Goal: Book appointment/travel/reservation

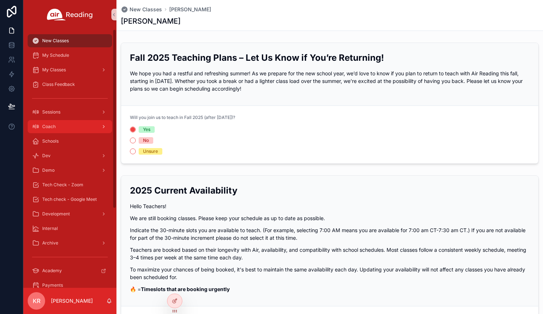
click at [67, 129] on div "Coach" at bounding box center [70, 127] width 76 height 12
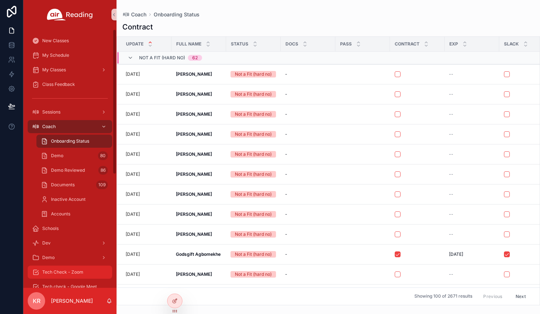
click at [85, 271] on div "Tech Check - Zoom" at bounding box center [70, 273] width 76 height 12
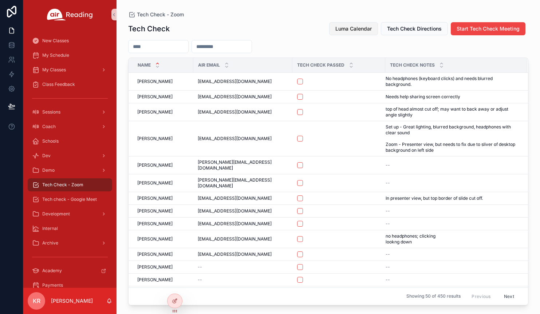
click at [348, 30] on span "Luma Calendar" at bounding box center [353, 28] width 36 height 7
click at [58, 133] on div "Coach" at bounding box center [69, 126] width 93 height 15
click at [59, 129] on div "Coach" at bounding box center [70, 127] width 76 height 12
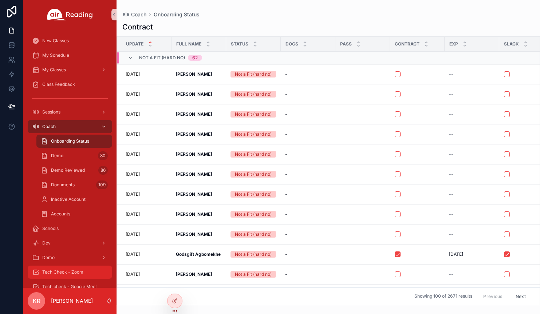
click at [80, 272] on span "Tech Check - Zoom" at bounding box center [62, 273] width 41 height 6
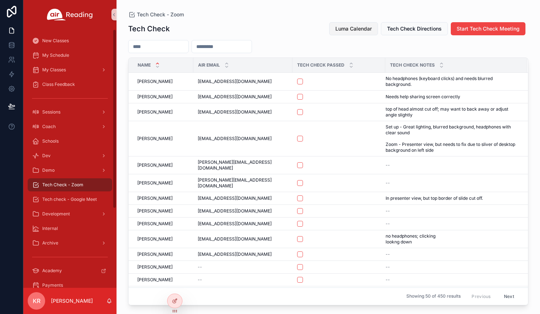
click at [354, 30] on span "Luma Calendar" at bounding box center [353, 28] width 36 height 7
click at [364, 29] on span "Luma Calendar" at bounding box center [353, 28] width 36 height 7
click at [67, 55] on span "My Schedule" at bounding box center [55, 55] width 27 height 6
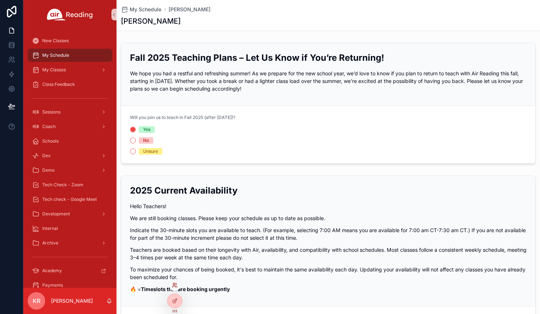
click at [175, 284] on icon at bounding box center [174, 284] width 2 height 2
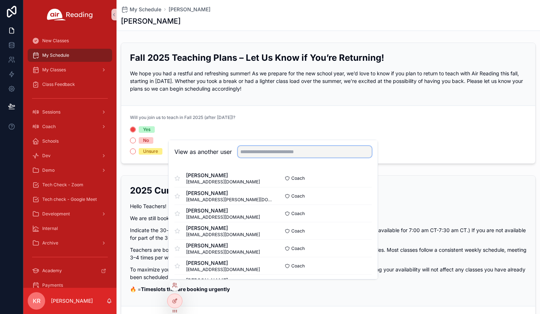
click at [315, 151] on input "text" at bounding box center [305, 152] width 134 height 12
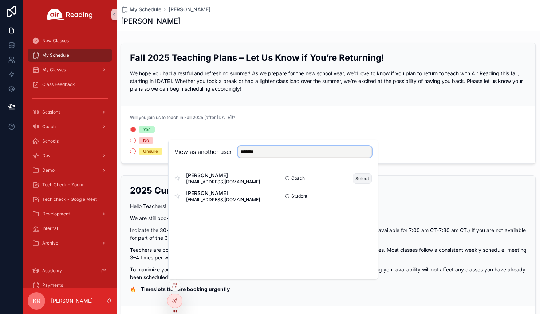
type input "*******"
click at [360, 178] on button "Select" at bounding box center [362, 178] width 19 height 11
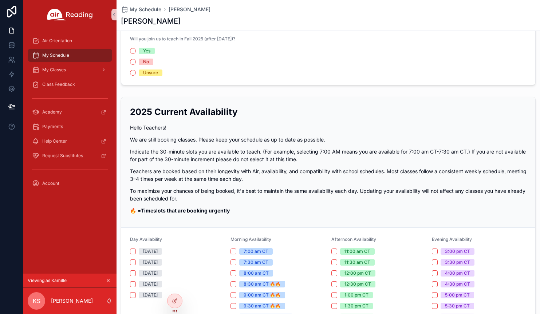
scroll to position [73, 0]
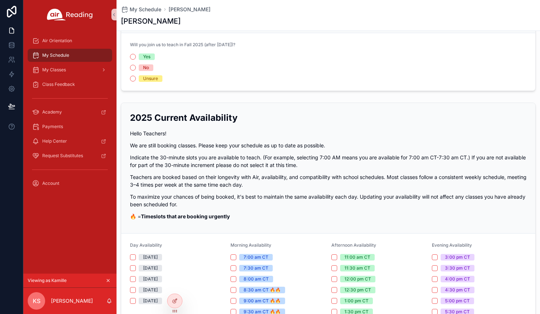
click at [109, 280] on icon "scrollable content" at bounding box center [108, 281] width 3 height 3
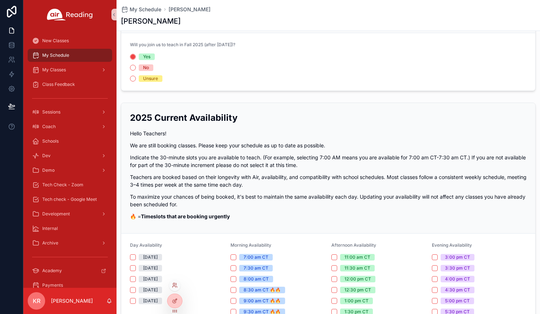
drag, startPoint x: 177, startPoint y: 287, endPoint x: 180, endPoint y: 282, distance: 5.4
click at [177, 287] on icon at bounding box center [176, 286] width 1 height 1
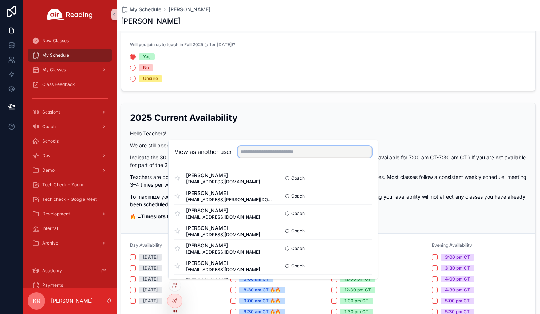
click at [327, 154] on input "text" at bounding box center [305, 152] width 134 height 12
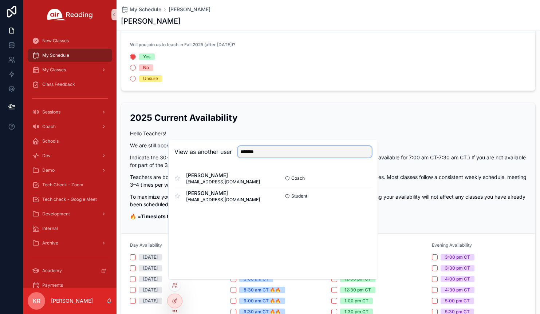
type input "*******"
click at [366, 177] on button "Select" at bounding box center [362, 178] width 19 height 11
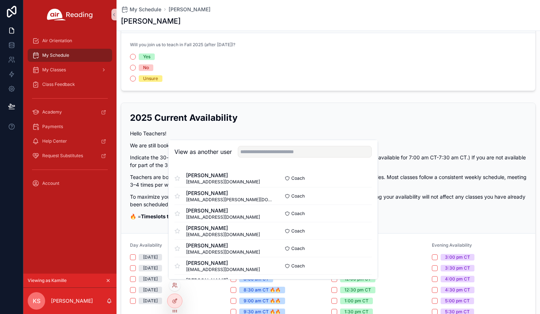
click at [371, 52] on div "Will you join us to teach in Fall 2025 (after 8/2/2025)? Yes No Unsure" at bounding box center [328, 62] width 397 height 40
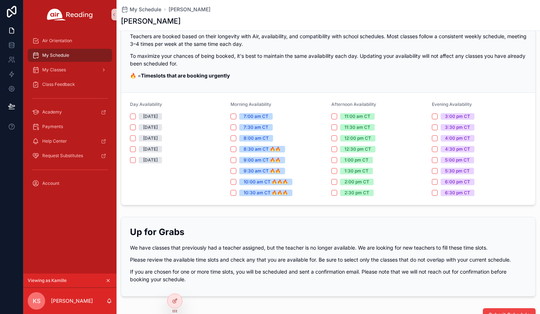
scroll to position [219, 0]
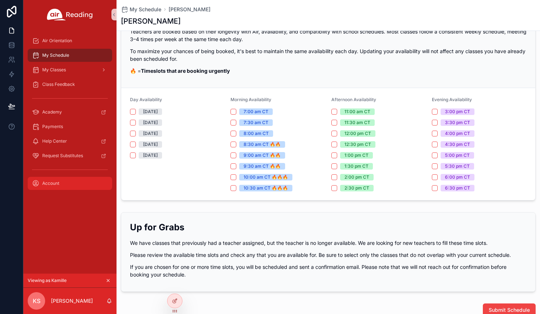
click at [46, 182] on span "Account" at bounding box center [50, 184] width 17 height 6
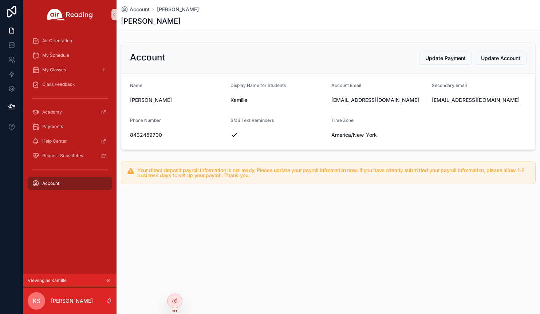
click at [109, 280] on icon "scrollable content" at bounding box center [108, 280] width 5 height 5
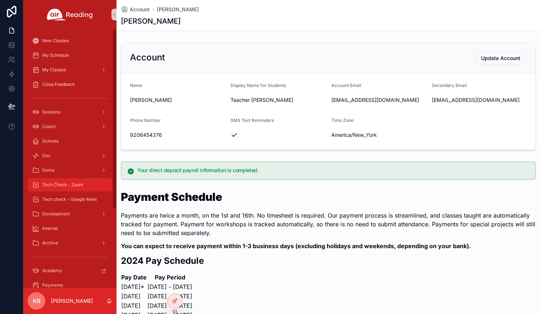
click at [72, 190] on div "Tech Check - Zoom" at bounding box center [70, 185] width 76 height 12
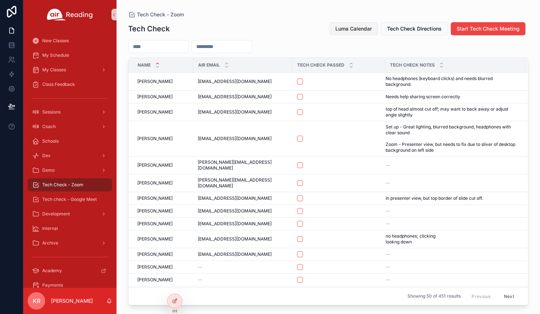
click at [346, 25] on span "Luma Calendar" at bounding box center [353, 28] width 36 height 7
click at [347, 34] on button "Luma Calendar" at bounding box center [353, 28] width 49 height 13
click at [365, 30] on span "Luma Calendar" at bounding box center [353, 28] width 36 height 7
click at [329, 31] on button "Luma Calendar" at bounding box center [353, 28] width 49 height 13
click at [56, 128] on div "Coach" at bounding box center [70, 127] width 76 height 12
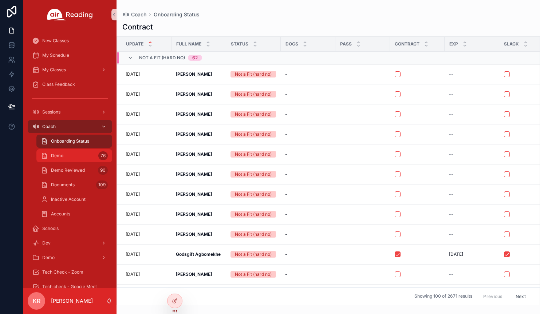
click at [70, 155] on div "Demo 76" at bounding box center [74, 156] width 67 height 12
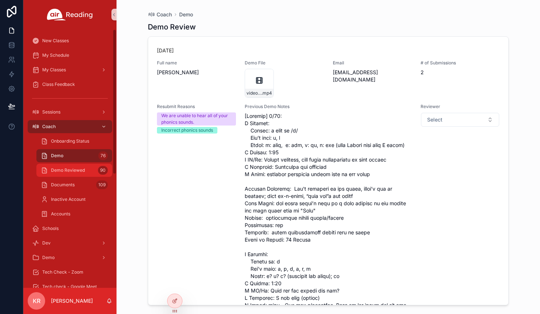
click at [74, 173] on span "Demo Reviewed" at bounding box center [68, 171] width 34 height 6
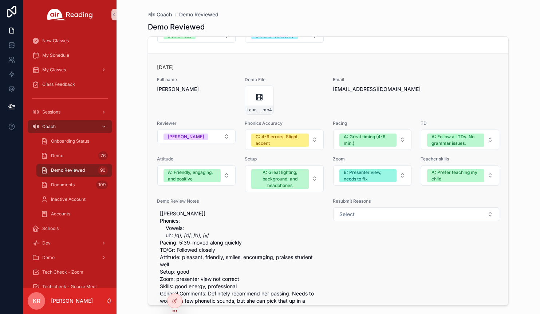
scroll to position [1384, 0]
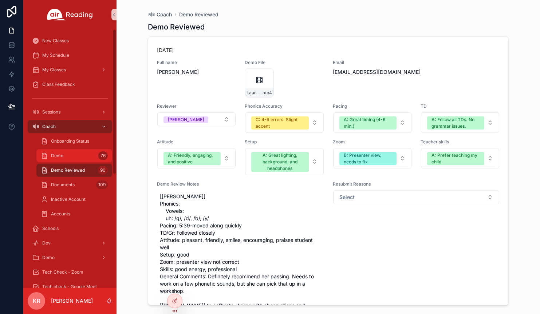
click at [63, 155] on span "Demo" at bounding box center [57, 156] width 12 height 6
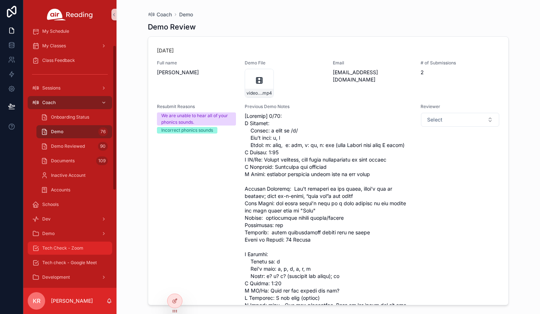
scroll to position [36, 0]
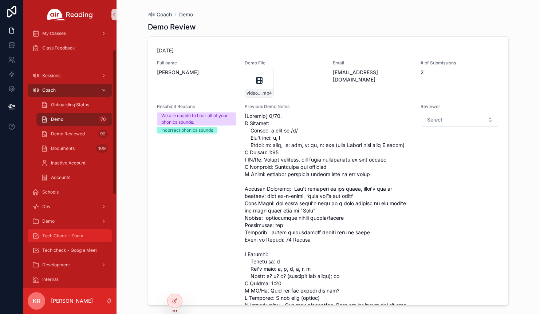
click at [75, 233] on div "Tech Check - Zoom" at bounding box center [70, 236] width 76 height 12
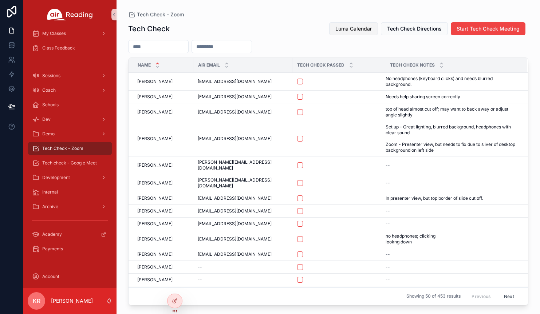
click at [361, 31] on span "Luma Calendar" at bounding box center [353, 28] width 36 height 7
